Goal: Task Accomplishment & Management: Use online tool/utility

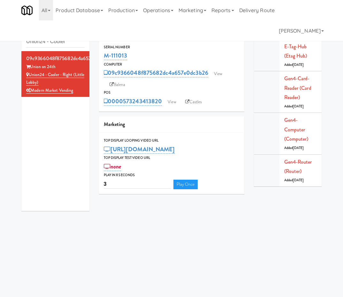
click at [58, 44] on input "Union24 - Cooler" at bounding box center [55, 42] width 59 height 12
drag, startPoint x: 0, startPoint y: 0, endPoint x: 58, endPoint y: 45, distance: 73.2
click at [58, 45] on input "Union24 - Cooler" at bounding box center [55, 42] width 59 height 12
type input "M-070976"
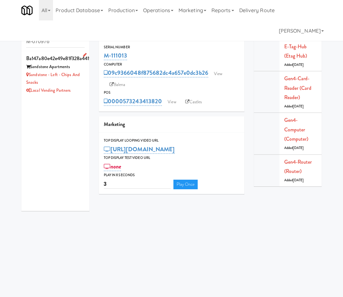
click at [49, 57] on div "ba147a80e42e49e81f328a4419091758" at bounding box center [55, 59] width 59 height 10
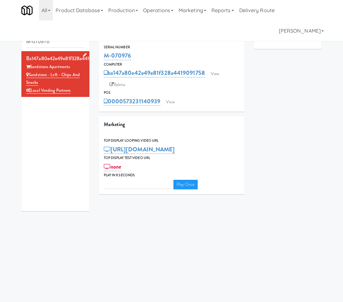
type input "3"
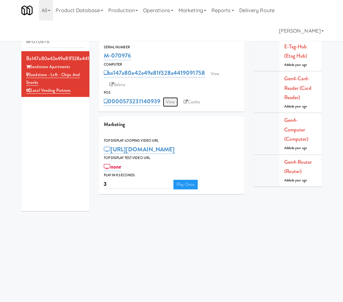
click at [170, 101] on link "View" at bounding box center [170, 102] width 15 height 10
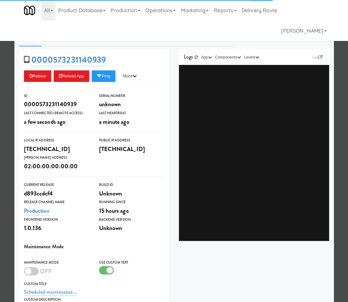
click at [110, 82] on div "0000573231140939 Reboot Reload App Ping More Ping Server Restart Server Force R…" at bounding box center [94, 68] width 150 height 39
click at [111, 74] on button "Ping" at bounding box center [104, 76] width 24 height 12
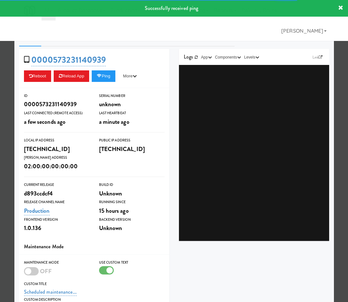
click at [126, 22] on div at bounding box center [174, 151] width 348 height 302
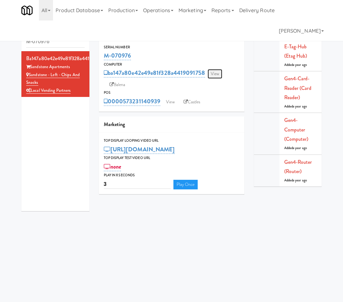
click at [216, 76] on link "View" at bounding box center [215, 74] width 15 height 10
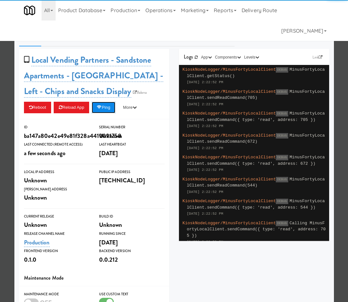
click at [100, 105] on button "Ping" at bounding box center [104, 108] width 24 height 12
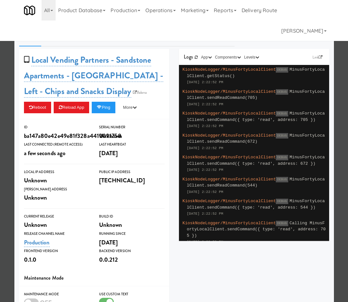
click at [7, 87] on div at bounding box center [174, 151] width 348 height 302
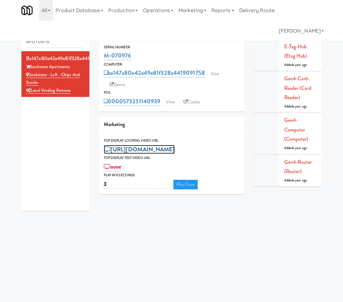
click at [148, 150] on link "[URL][DOMAIN_NAME]" at bounding box center [139, 149] width 71 height 9
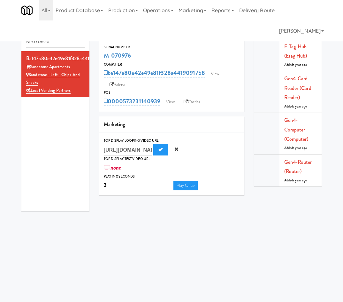
scroll to position [0, 176]
click at [148, 150] on input "[URL][DOMAIN_NAME]" at bounding box center [128, 150] width 48 height 12
click at [148, 151] on input "[URL][DOMAIN_NAME]" at bounding box center [128, 150] width 48 height 12
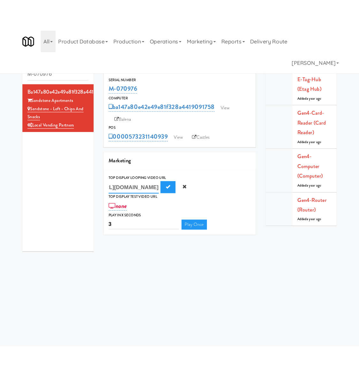
scroll to position [0, 0]
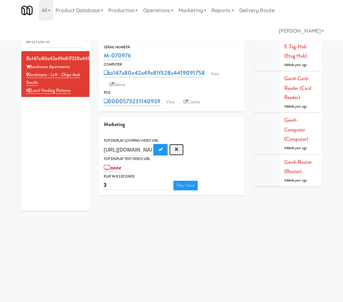
click at [176, 151] on span "Cancel" at bounding box center [177, 149] width 4 height 4
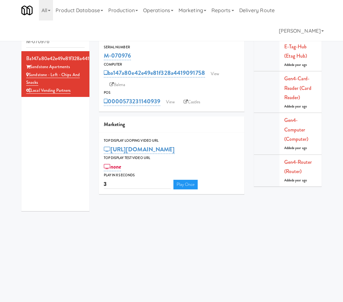
drag, startPoint x: 231, startPoint y: 236, endPoint x: 235, endPoint y: 235, distance: 4.2
click at [232, 236] on body "Okay Okay Select date: previous 2025-Aug next Su Mo Tu We Th Fr Sa 27 28 29 30 …" at bounding box center [171, 171] width 343 height 302
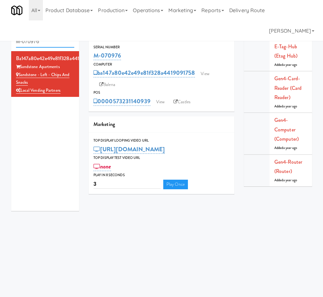
click at [43, 43] on input "M-070976" at bounding box center [45, 42] width 59 height 12
click at [43, 44] on input "M-070976" at bounding box center [45, 42] width 59 height 12
type input "sandstone"
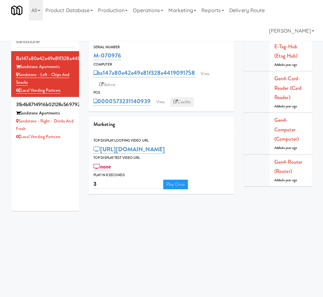
click at [173, 103] on link "Castles" at bounding box center [181, 102] width 23 height 10
drag, startPoint x: 113, startPoint y: 95, endPoint x: 152, endPoint y: 98, distance: 38.8
click at [152, 98] on div "POS 0000573231140939 View Castles" at bounding box center [162, 98] width 146 height 17
copy div "0000573231140939"
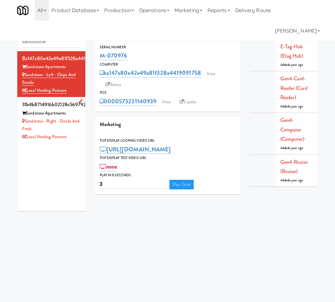
click at [37, 108] on div "31b4b8714916b02128c5697925aca0c8" at bounding box center [51, 105] width 59 height 10
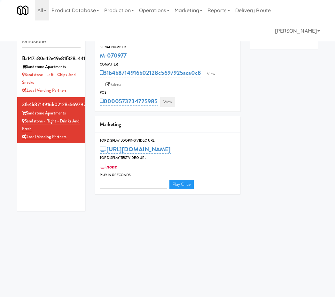
type input "3"
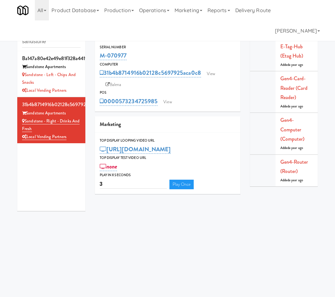
drag, startPoint x: 120, startPoint y: 94, endPoint x: 160, endPoint y: 102, distance: 41.5
click at [159, 104] on div "POS 0000573234725985 View" at bounding box center [168, 98] width 146 height 17
copy div "0000573234725985"
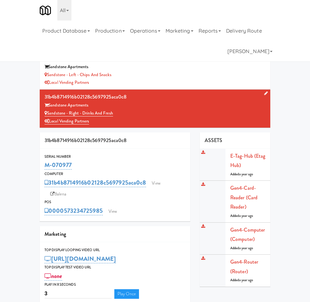
click at [20, 201] on div "Cabinets sandstone ba147a80e42e49e81f328a4419091758 Sandstone Apartments Sandst…" at bounding box center [155, 166] width 310 height 286
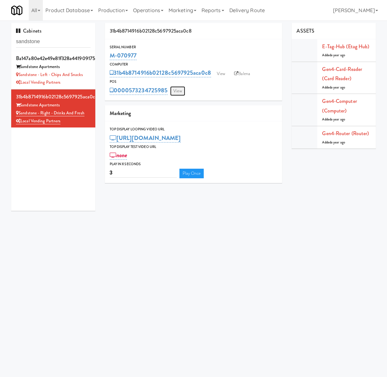
click at [177, 90] on link "View" at bounding box center [177, 91] width 15 height 10
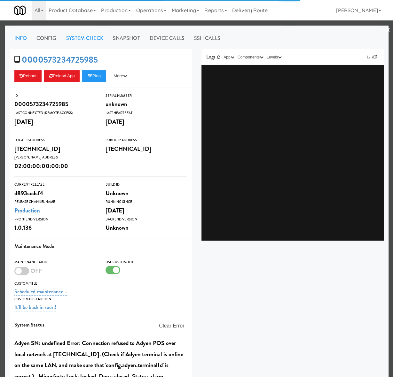
drag, startPoint x: 91, startPoint y: 41, endPoint x: 93, endPoint y: 46, distance: 5.0
click at [91, 41] on link "System Check" at bounding box center [84, 38] width 47 height 16
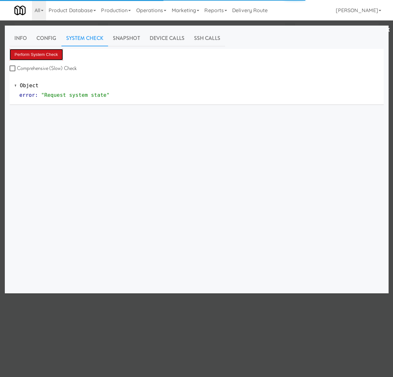
click at [50, 54] on button "Perform System Check" at bounding box center [37, 55] width 54 height 12
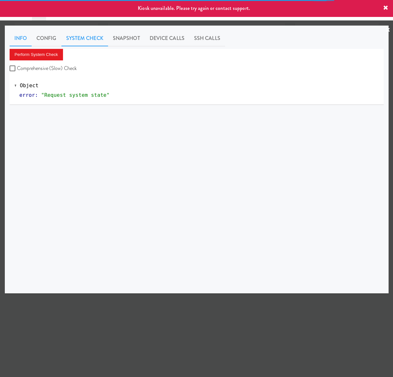
click at [16, 36] on link "Info" at bounding box center [21, 38] width 22 height 16
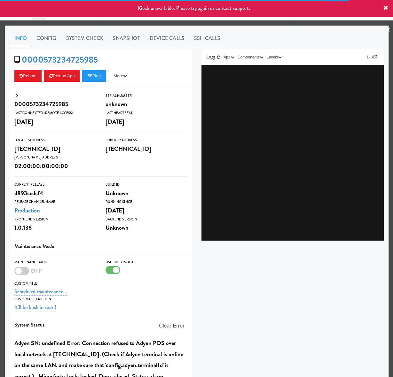
click at [107, 24] on div at bounding box center [196, 188] width 393 height 377
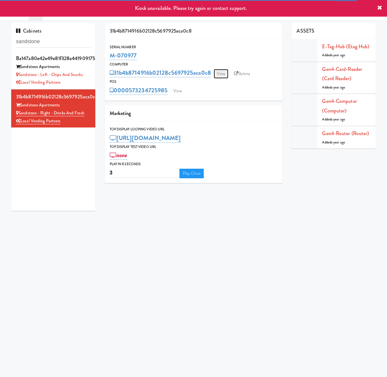
click at [226, 73] on link "View" at bounding box center [221, 74] width 15 height 10
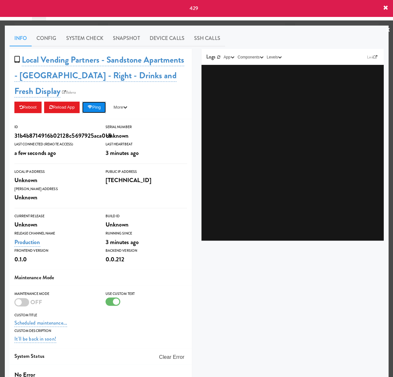
click at [99, 108] on button "Ping" at bounding box center [94, 108] width 24 height 12
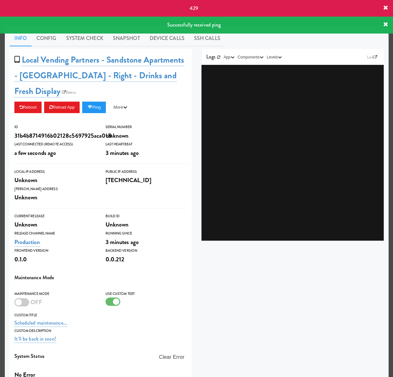
click at [343, 26] on icon at bounding box center [385, 24] width 5 height 5
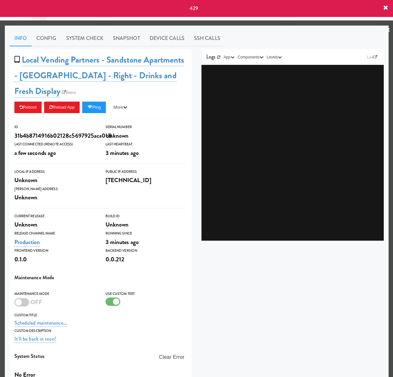
click at [343, 10] on icon at bounding box center [385, 7] width 5 height 5
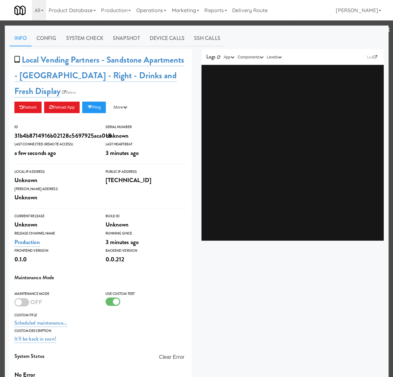
click at [212, 24] on div at bounding box center [196, 188] width 393 height 377
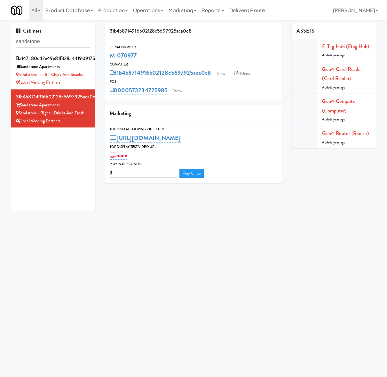
drag, startPoint x: 177, startPoint y: 56, endPoint x: 193, endPoint y: 104, distance: 51.1
click at [193, 104] on div "31b4b8714916b02128c5697925aca0c8 Serial Number M-070977 Computer 31b4b8714916b0…" at bounding box center [193, 105] width 187 height 165
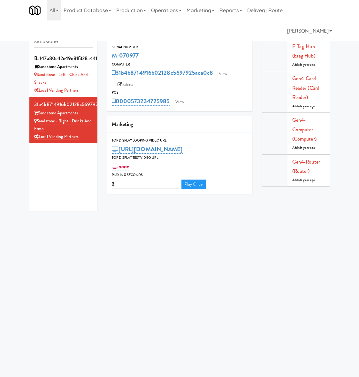
drag, startPoint x: 60, startPoint y: 322, endPoint x: 29, endPoint y: 291, distance: 44.3
click at [28, 291] on body "Okay Okay Select date: previous 2025-Aug next Su Mo Tu We Th Fr Sa 27 28 29 30 …" at bounding box center [179, 208] width 359 height 377
